Goal: Entertainment & Leisure: Consume media (video, audio)

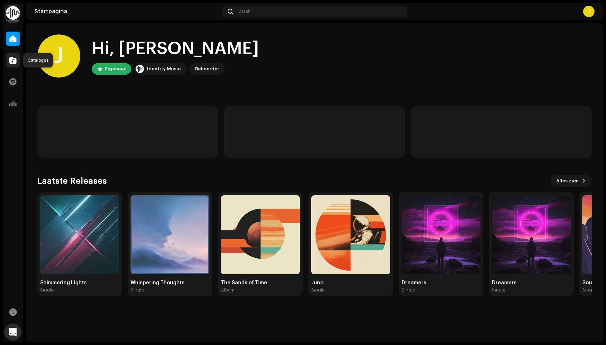
click at [14, 57] on span at bounding box center [12, 60] width 7 height 6
click at [66, 239] on img at bounding box center [79, 234] width 79 height 79
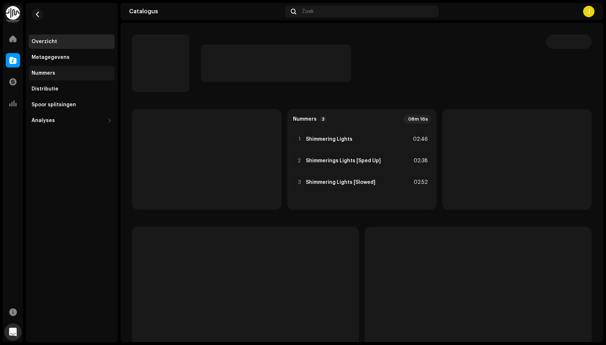
click at [85, 75] on div "Nummers" at bounding box center [72, 73] width 80 height 6
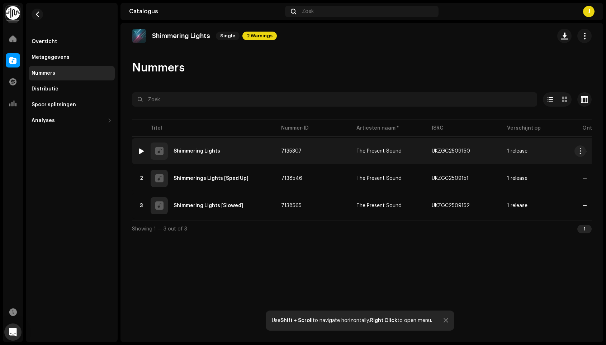
click at [140, 148] on div at bounding box center [141, 151] width 5 height 6
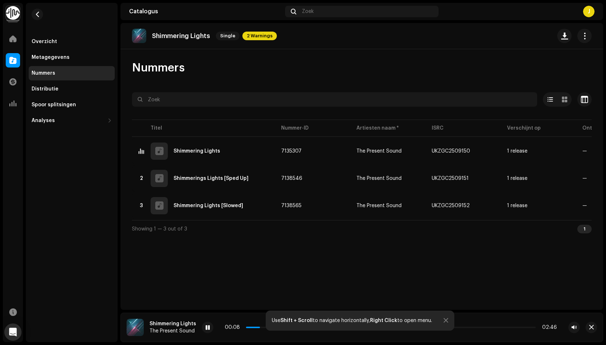
click at [446, 319] on div at bounding box center [446, 320] width 5 height 6
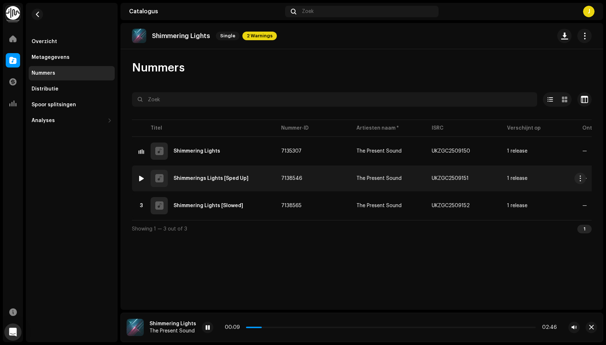
click at [243, 182] on div "2 Shimmerings Lights [Sped Up]" at bounding box center [204, 178] width 132 height 17
click at [146, 175] on div "2 Shimmerings Lights [Sped Up]" at bounding box center [204, 178] width 132 height 17
click at [141, 177] on div at bounding box center [141, 178] width 5 height 6
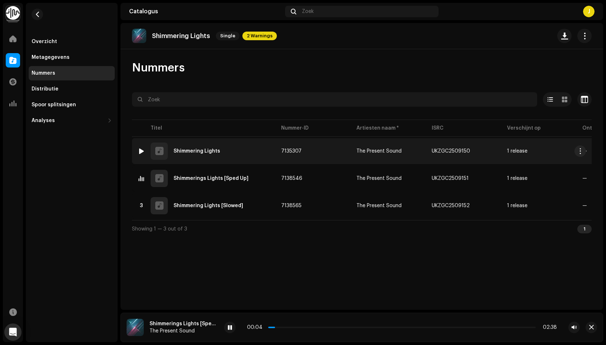
click at [142, 150] on div at bounding box center [141, 151] width 5 height 6
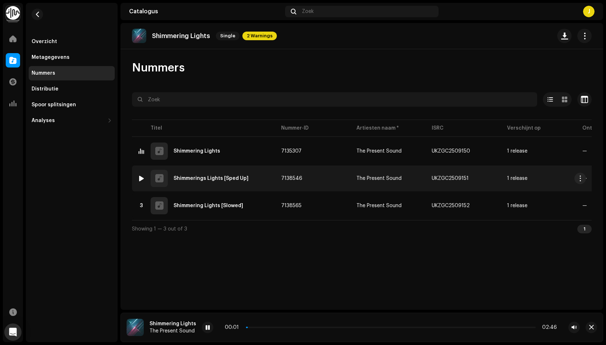
click at [143, 177] on div at bounding box center [141, 178] width 5 height 6
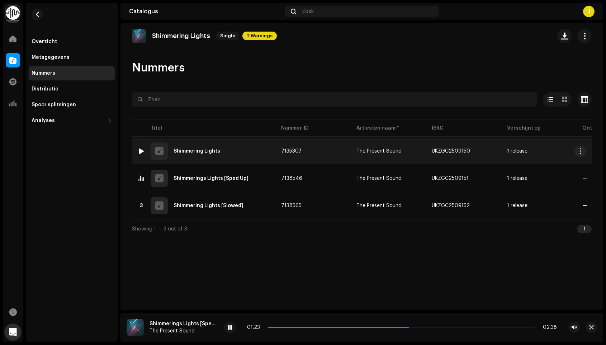
click at [141, 149] on div at bounding box center [141, 151] width 5 height 6
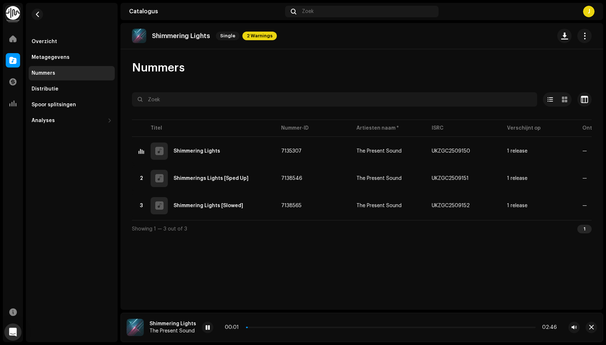
click at [269, 330] on div "00:01 02:46" at bounding box center [391, 326] width 378 height 11
click at [273, 326] on p-slider at bounding box center [391, 326] width 290 height 1
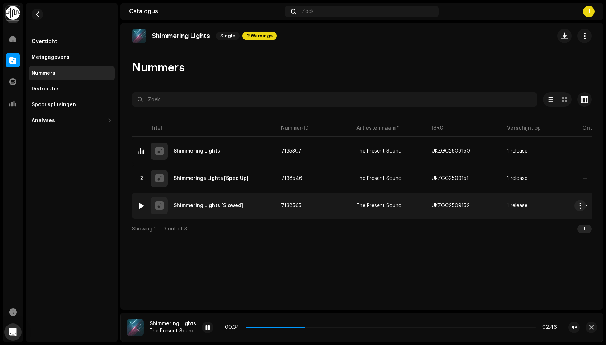
click at [142, 203] on div at bounding box center [141, 206] width 5 height 6
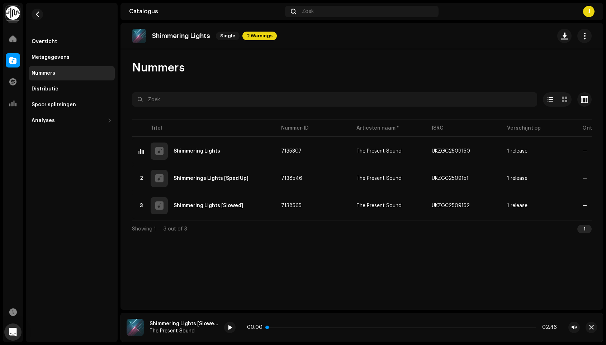
click at [316, 327] on p-slider at bounding box center [401, 326] width 267 height 1
click at [234, 327] on div at bounding box center [229, 326] width 11 height 11
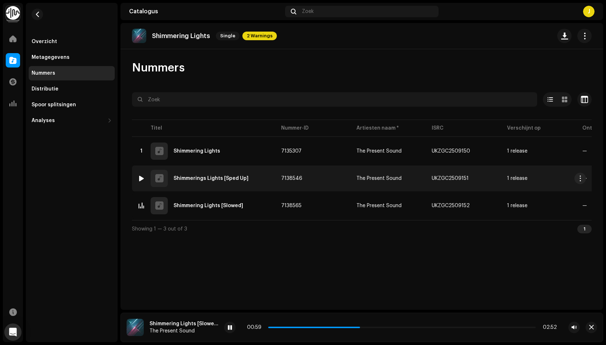
click at [138, 174] on img at bounding box center [141, 178] width 9 height 9
click at [145, 174] on img at bounding box center [141, 178] width 9 height 9
click at [143, 179] on div at bounding box center [141, 178] width 5 height 6
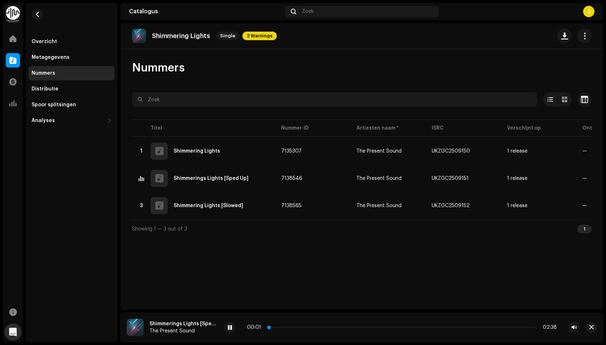
click at [316, 325] on div "00:01 02:38" at bounding box center [402, 327] width 310 height 6
click at [327, 326] on p-slider at bounding box center [401, 326] width 267 height 1
drag, startPoint x: 141, startPoint y: 147, endPoint x: 220, endPoint y: 53, distance: 123.2
click at [141, 147] on img at bounding box center [141, 150] width 9 height 9
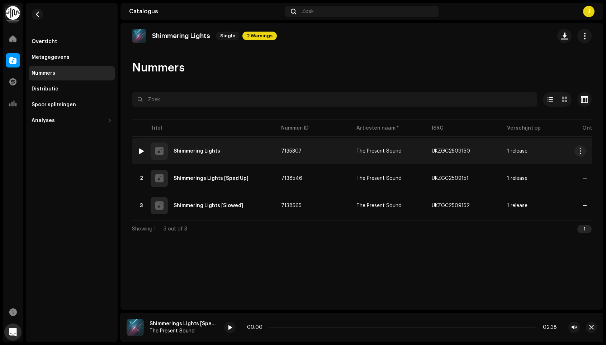
click at [139, 154] on img at bounding box center [141, 150] width 9 height 9
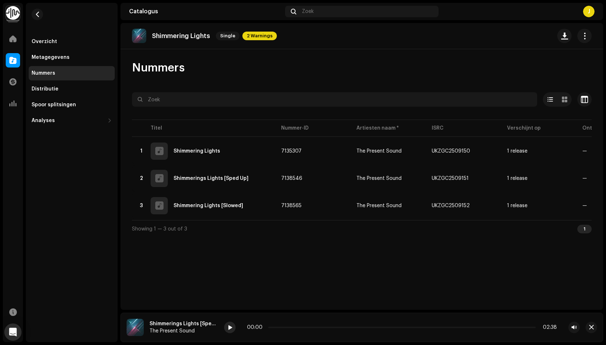
click at [230, 322] on div at bounding box center [229, 326] width 11 height 11
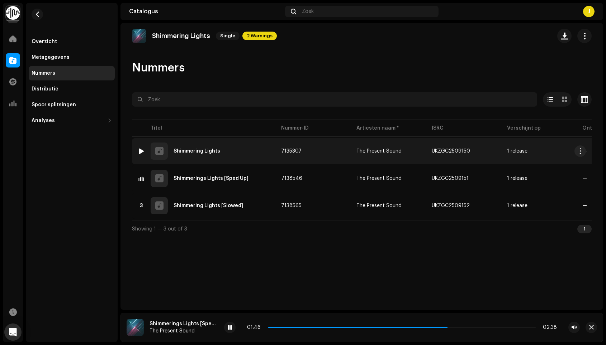
click at [137, 155] on img at bounding box center [141, 150] width 9 height 9
click at [139, 151] on div at bounding box center [141, 151] width 5 height 6
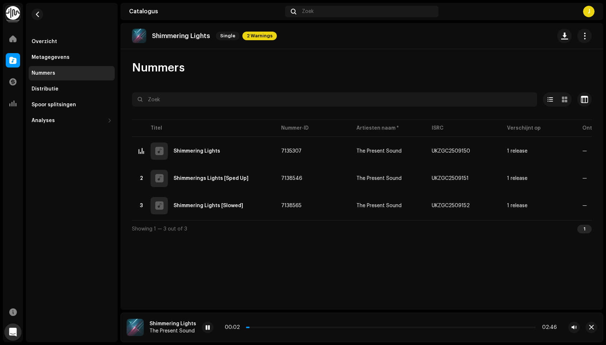
click at [275, 330] on div "00:02 02:46" at bounding box center [391, 327] width 332 height 6
click at [282, 328] on div "00:02 02:46" at bounding box center [391, 327] width 332 height 6
click at [293, 326] on p-slider at bounding box center [391, 326] width 290 height 1
